Goal: Transaction & Acquisition: Purchase product/service

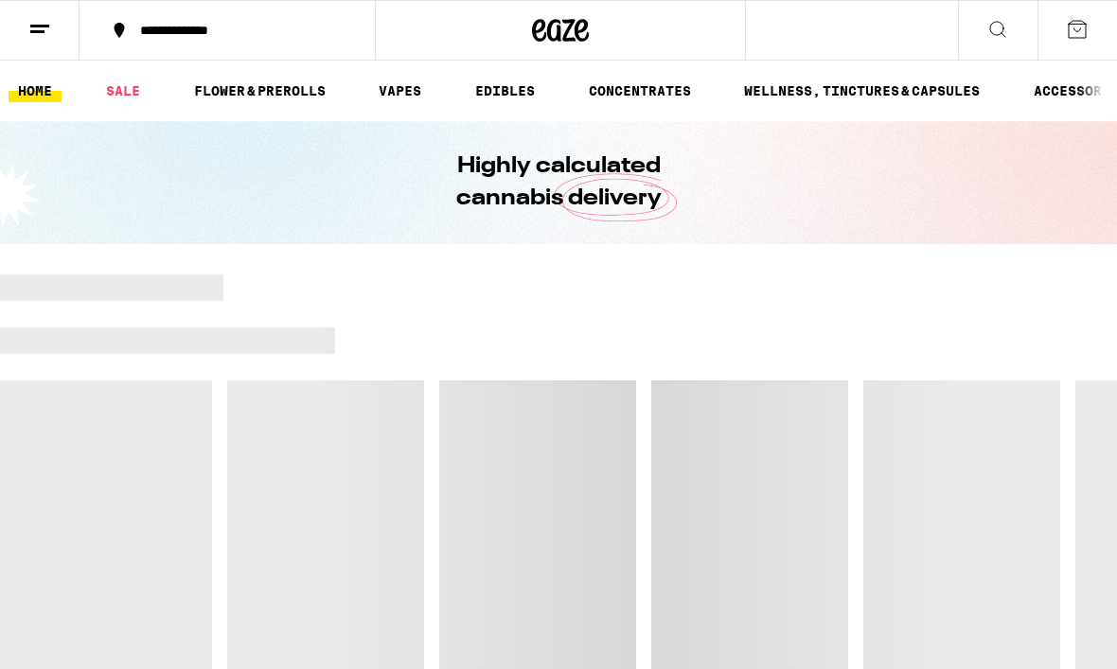
click at [496, 401] on div at bounding box center [558, 474] width 1117 height 398
click at [496, 400] on div at bounding box center [558, 474] width 1117 height 398
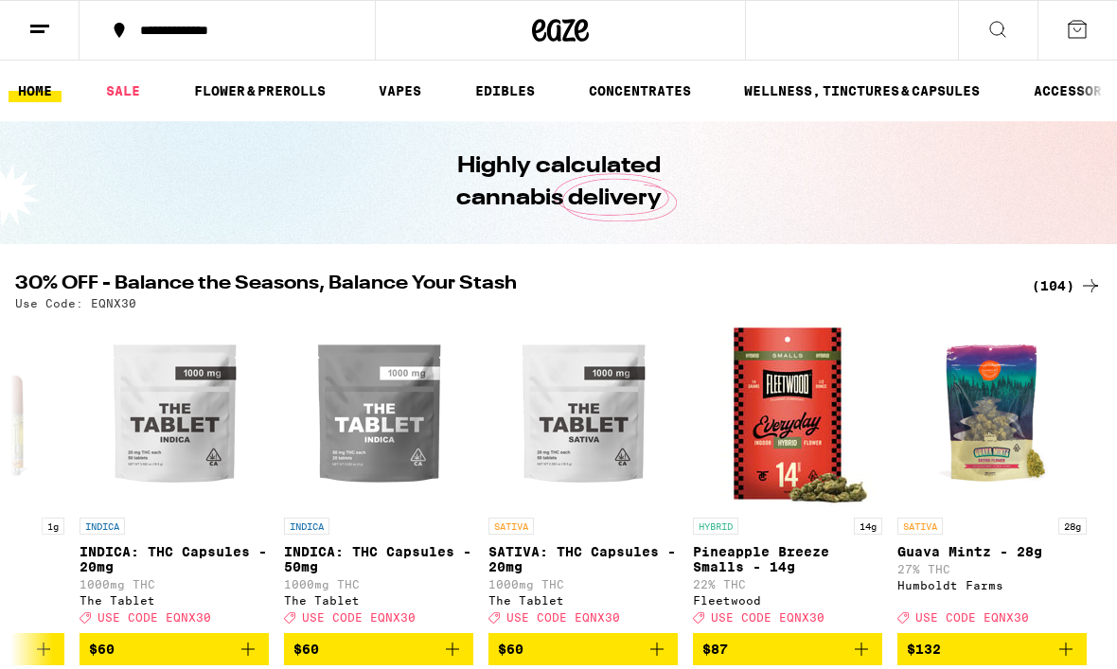
click at [131, 93] on link "SALE" at bounding box center [123, 91] width 53 height 23
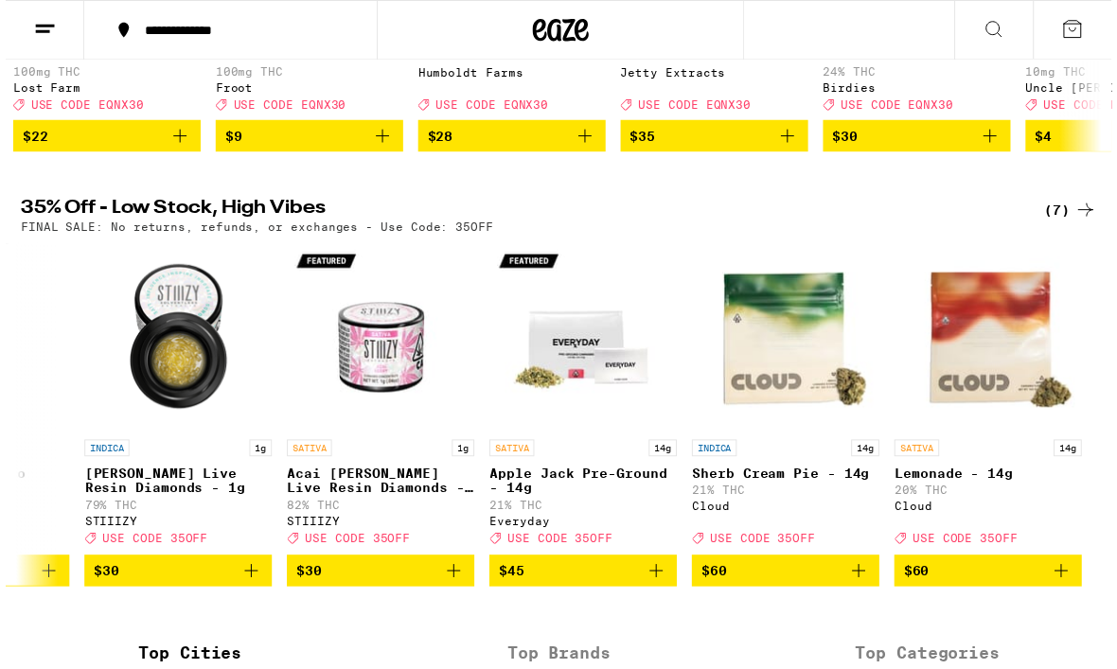
scroll to position [508, 0]
